Goal: Information Seeking & Learning: Learn about a topic

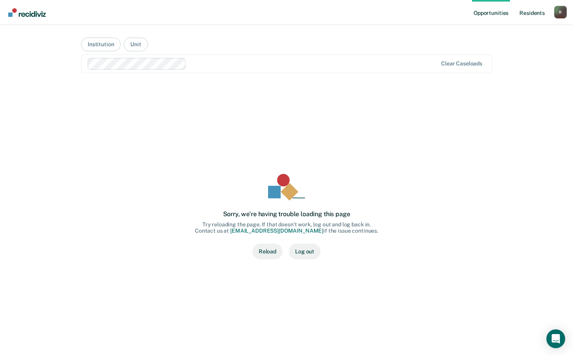
click at [530, 12] on link "Resident s" at bounding box center [532, 12] width 29 height 25
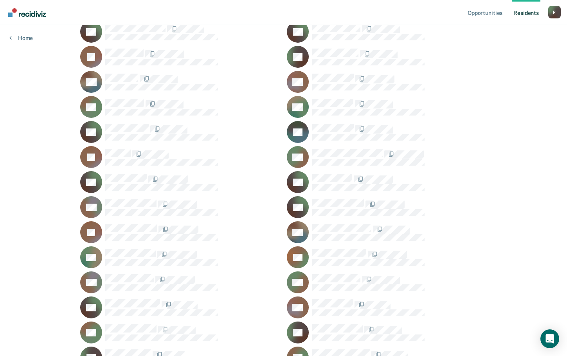
scroll to position [9434, 0]
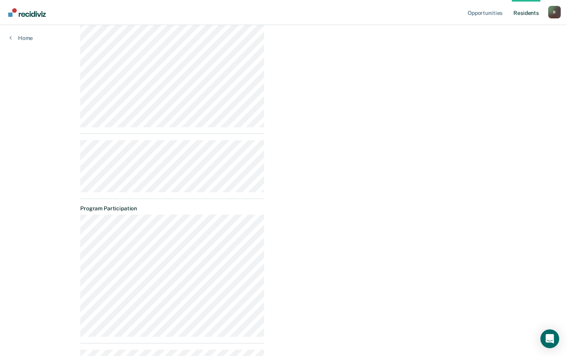
scroll to position [419, 0]
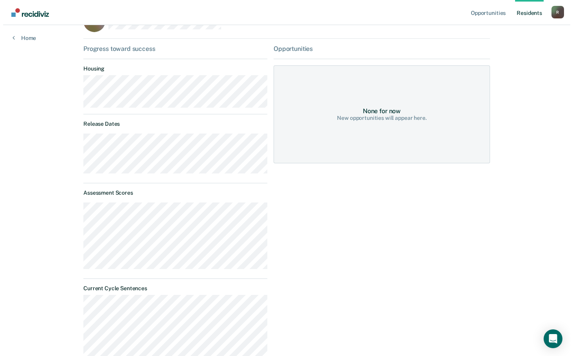
scroll to position [0, 0]
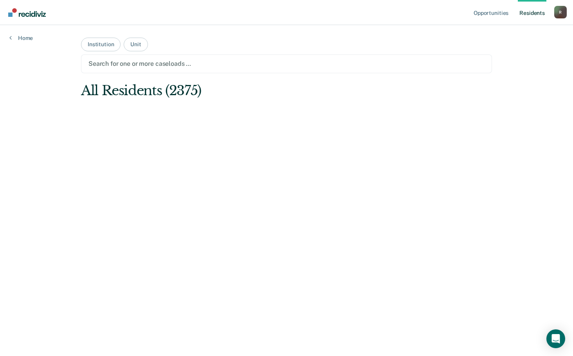
click at [530, 14] on link "Resident s" at bounding box center [532, 12] width 29 height 25
click at [528, 13] on link "Resident s" at bounding box center [532, 12] width 29 height 25
click at [264, 74] on main "Institution Unit Search for one or more caseloads … All Residents (2375)" at bounding box center [287, 181] width 430 height 312
click at [536, 12] on link "Resident s" at bounding box center [532, 12] width 29 height 25
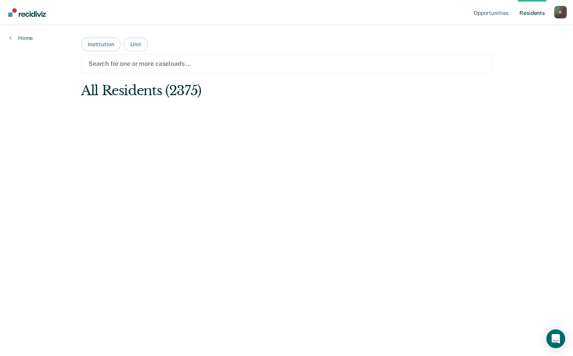
click at [536, 12] on link "Resident s" at bounding box center [532, 12] width 29 height 25
click at [207, 106] on main "Institution Unit Search for one or more caseloads … All Residents (2375)" at bounding box center [287, 181] width 430 height 312
click at [215, 92] on div "All Residents (2375)" at bounding box center [245, 91] width 329 height 16
click at [254, 66] on div at bounding box center [286, 63] width 396 height 9
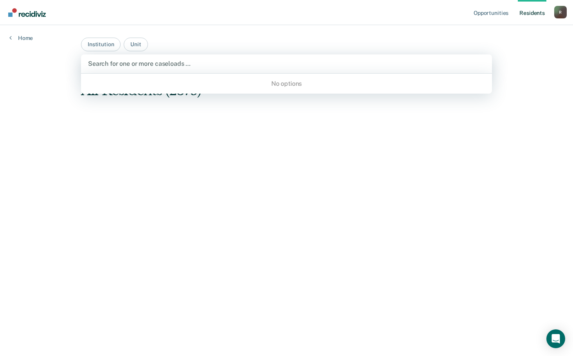
click at [221, 30] on main "Institution Unit Use Up and Down to choose options, press Enter to select the c…" at bounding box center [287, 181] width 430 height 312
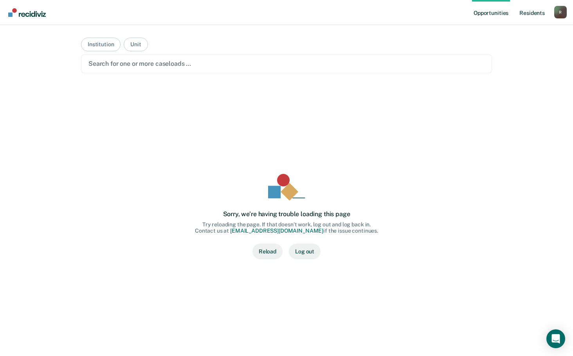
click at [534, 13] on link "Resident s" at bounding box center [532, 12] width 29 height 25
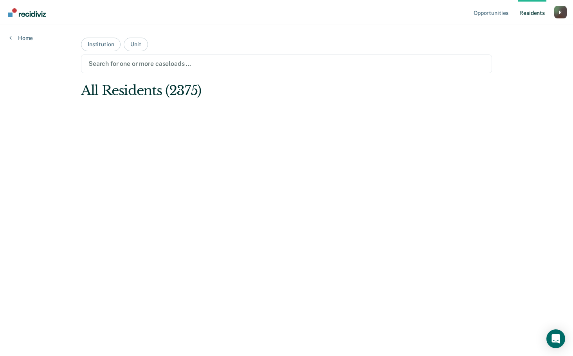
click at [282, 13] on nav "Opportunities Resident s Ryan.Hillis@doc.mo.gov R Profile How it works Log Out" at bounding box center [286, 12] width 561 height 25
click at [322, 11] on nav "Opportunities Resident s Ryan.Hillis@doc.mo.gov R Profile How it works Log Out" at bounding box center [286, 12] width 561 height 25
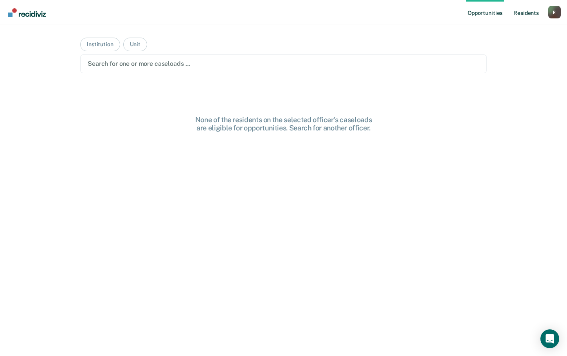
click at [528, 12] on link "Resident s" at bounding box center [526, 12] width 29 height 25
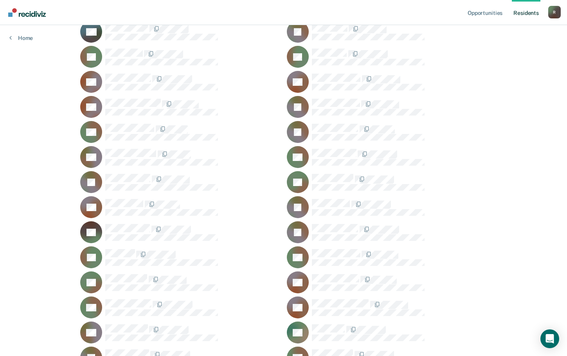
scroll to position [27372, 0]
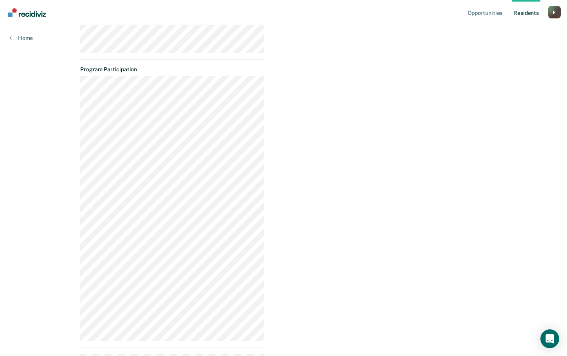
scroll to position [550, 0]
